Goal: Find specific page/section: Find specific page/section

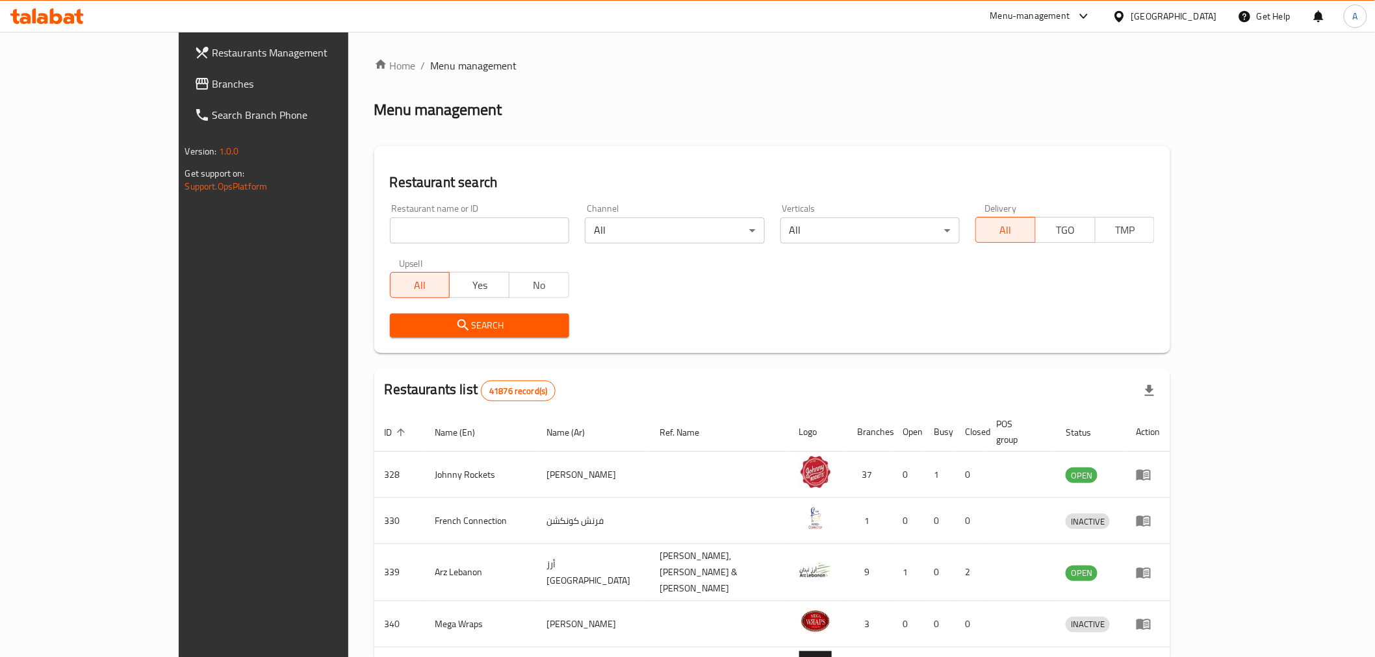
click at [212, 87] on span "Branches" at bounding box center [304, 84] width 185 height 16
click at [698, 166] on div "Restaurant search Restaurant name or ID Restaurant name or ID Channel All ​ Ver…" at bounding box center [772, 249] width 796 height 207
click at [212, 82] on span "Branches" at bounding box center [304, 84] width 185 height 16
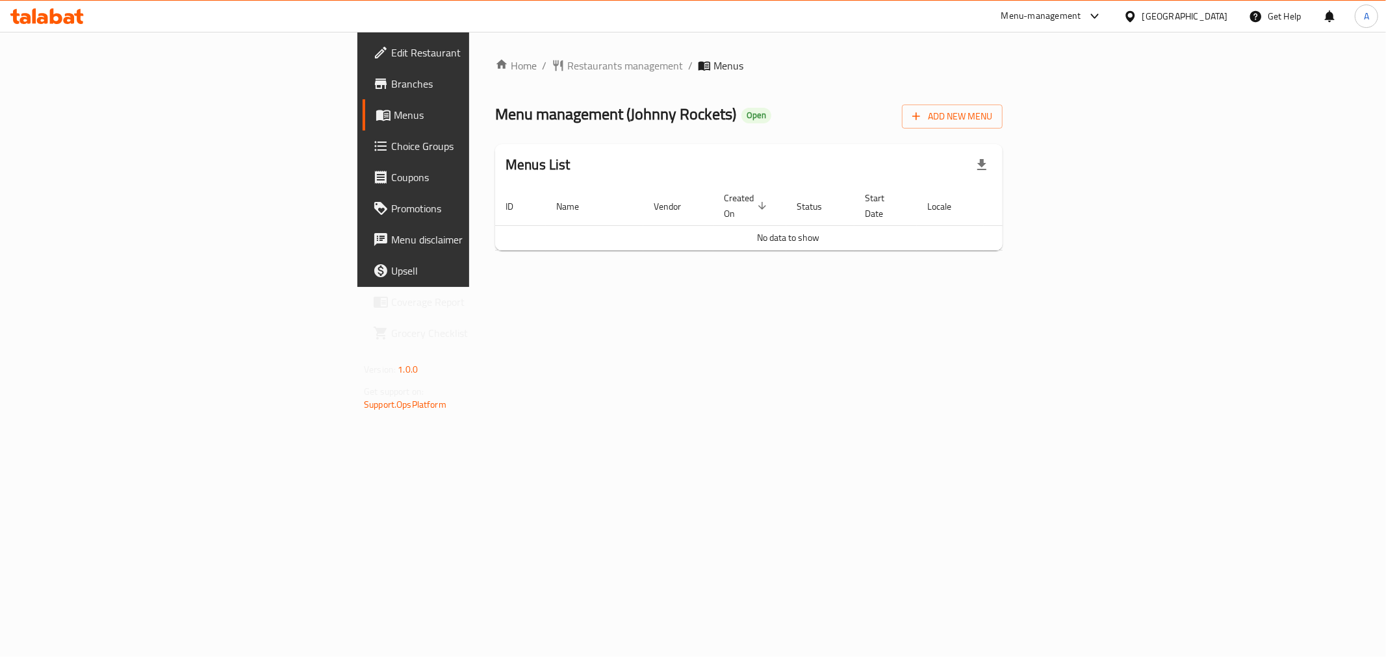
click at [641, 225] on td "No data to show" at bounding box center [788, 237] width 586 height 25
click at [391, 55] on span "Edit Restaurant" at bounding box center [484, 53] width 187 height 16
